Goal: Task Accomplishment & Management: Manage account settings

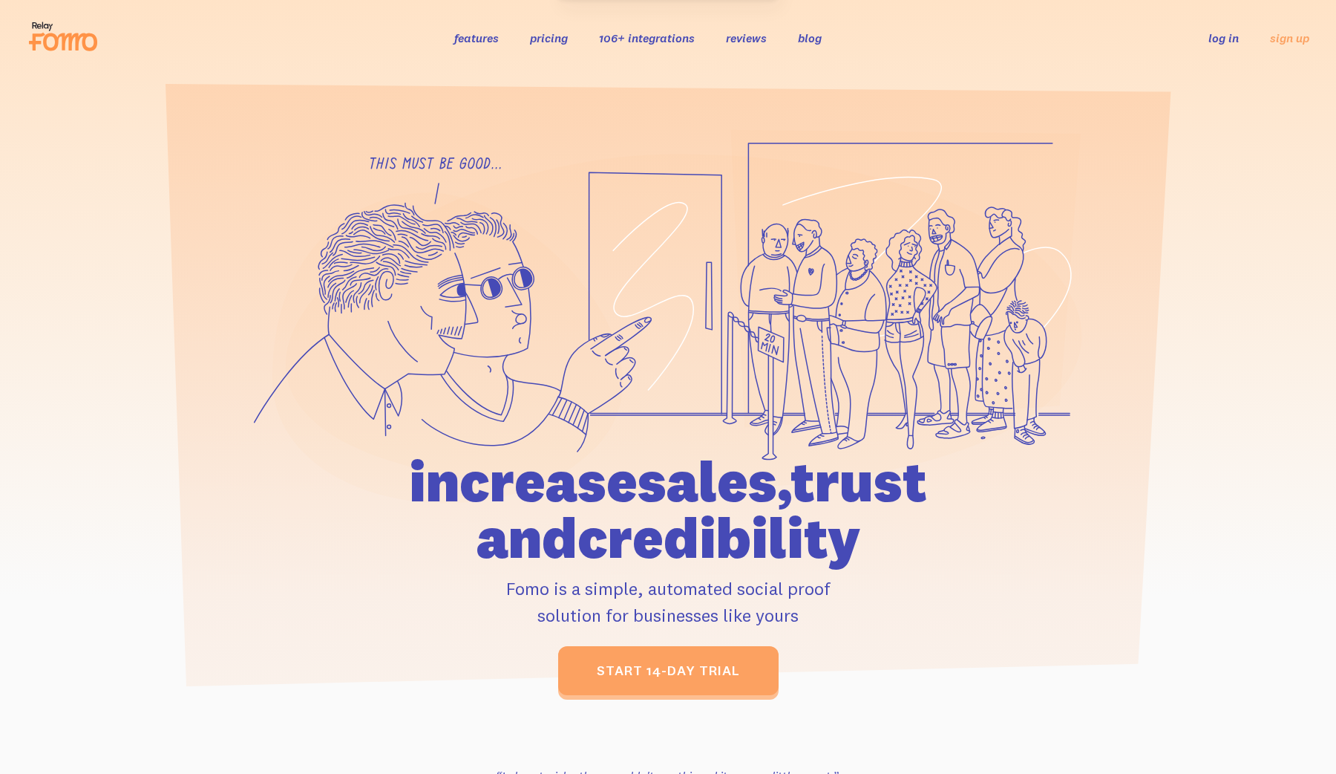
click at [1224, 30] on li "log in" at bounding box center [1224, 37] width 30 height 17
click at [1224, 42] on link "log in" at bounding box center [1224, 37] width 30 height 15
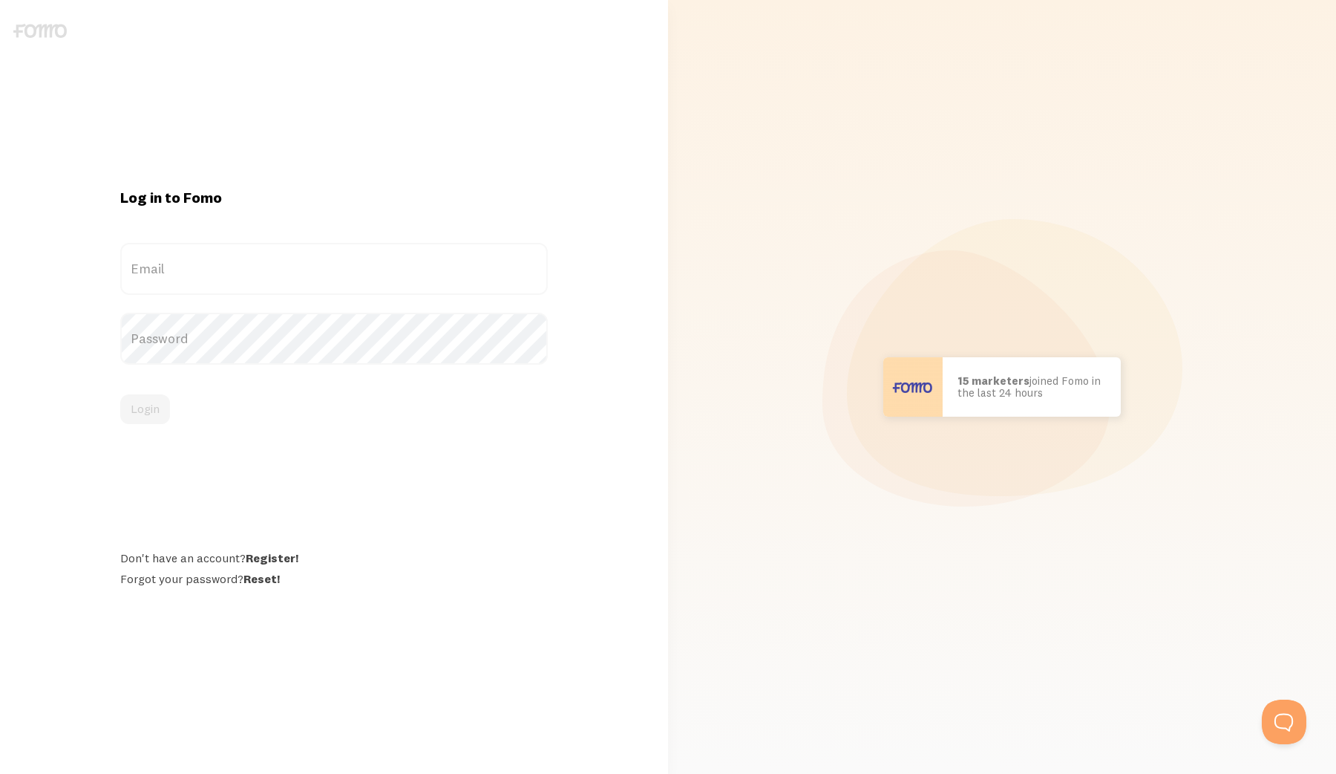
click at [273, 256] on label "Email" at bounding box center [334, 269] width 428 height 52
click at [273, 256] on input "Email" at bounding box center [334, 269] width 428 height 52
click at [266, 275] on label "Email" at bounding box center [334, 269] width 428 height 52
click at [266, 275] on input "Email" at bounding box center [334, 269] width 428 height 52
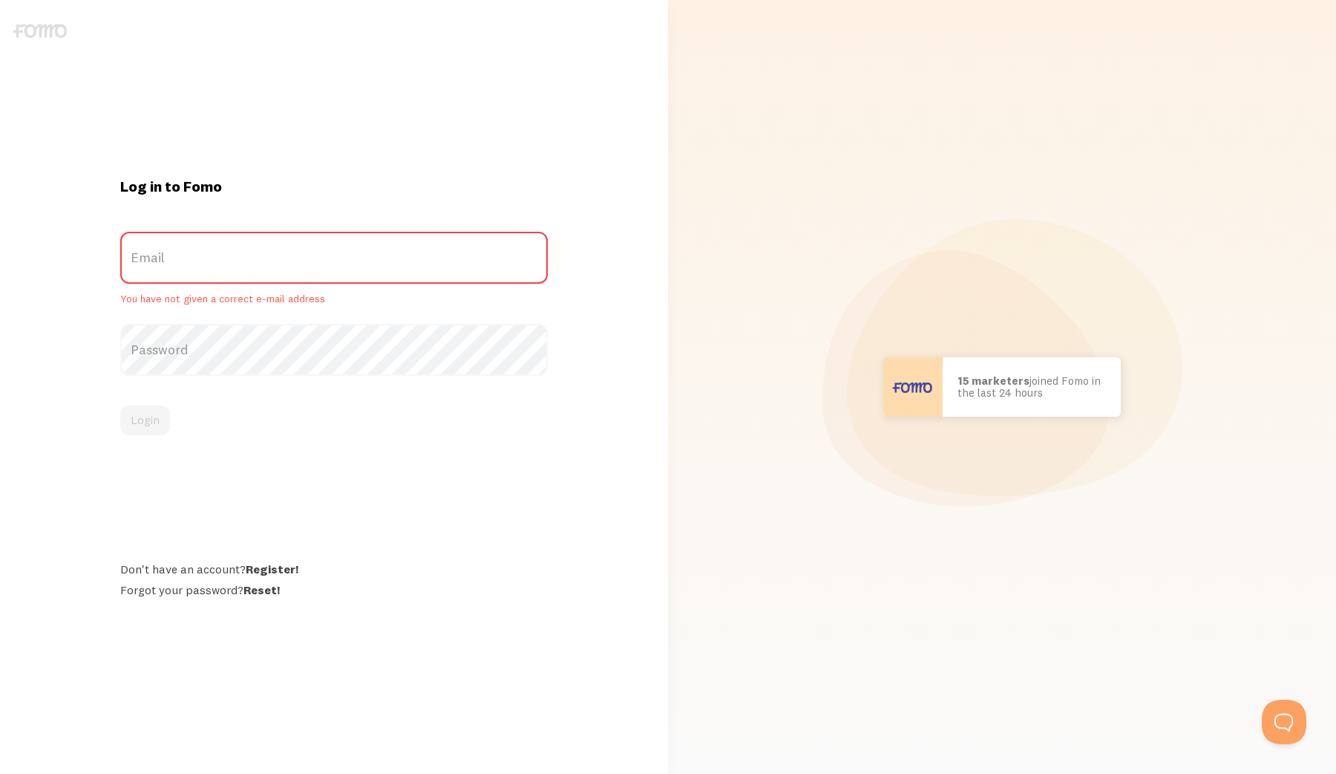
click at [254, 349] on label "Password" at bounding box center [334, 350] width 428 height 52
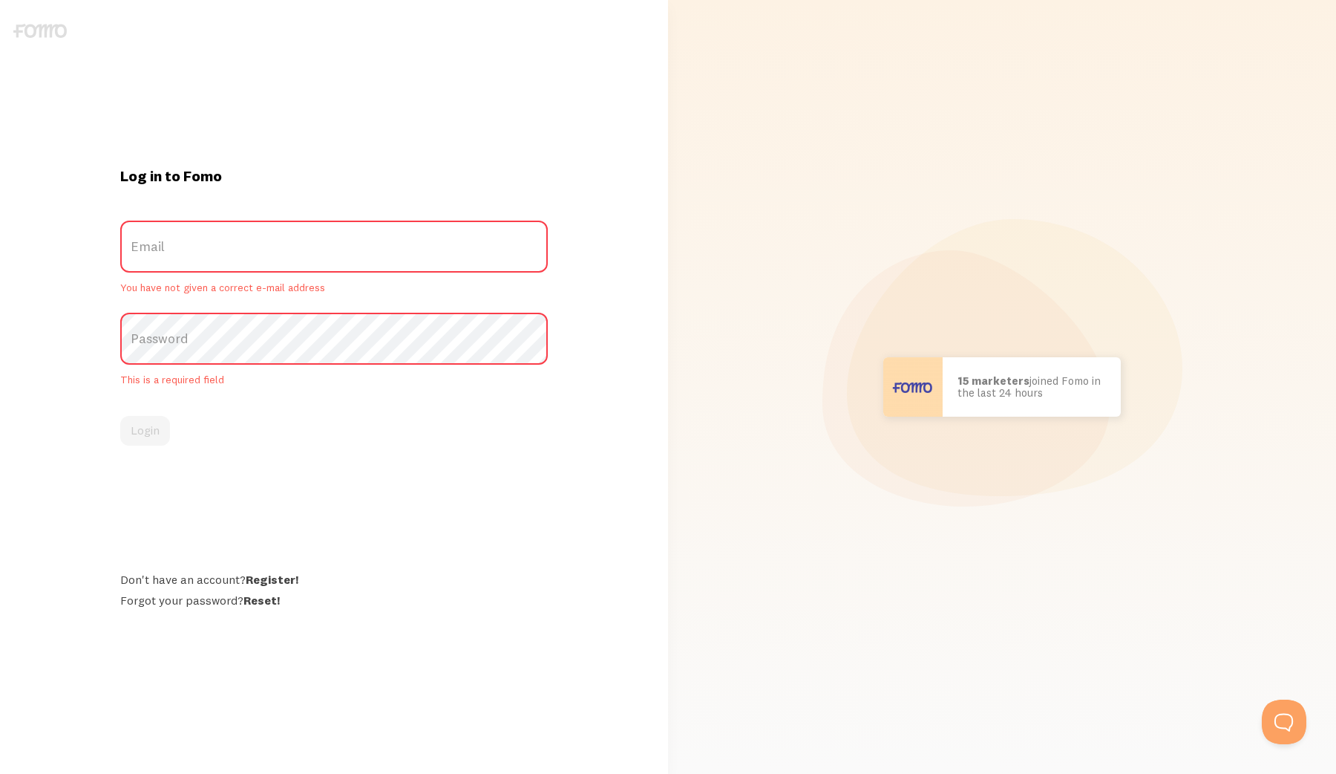
click at [254, 349] on label "Password" at bounding box center [334, 339] width 428 height 52
